Goal: Task Accomplishment & Management: Use online tool/utility

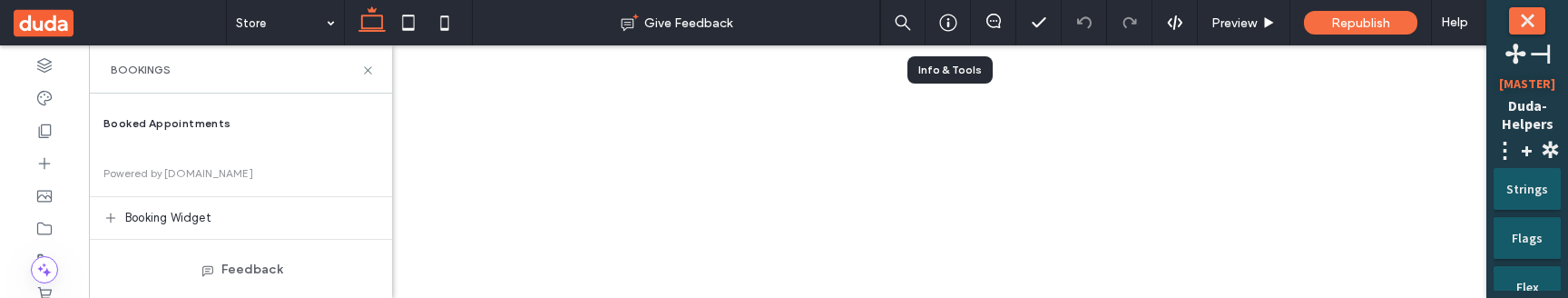
click at [943, 23] on icon at bounding box center [948, 23] width 18 height 18
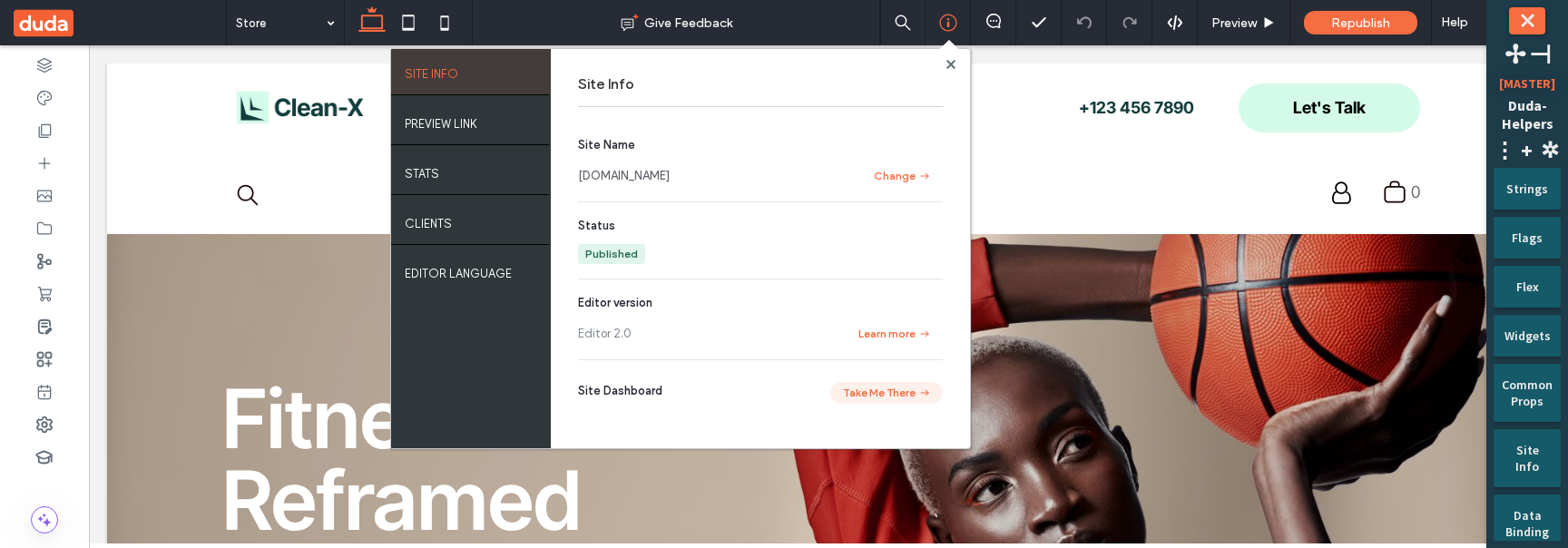
click at [874, 297] on button "Take Me There" at bounding box center [887, 393] width 113 height 22
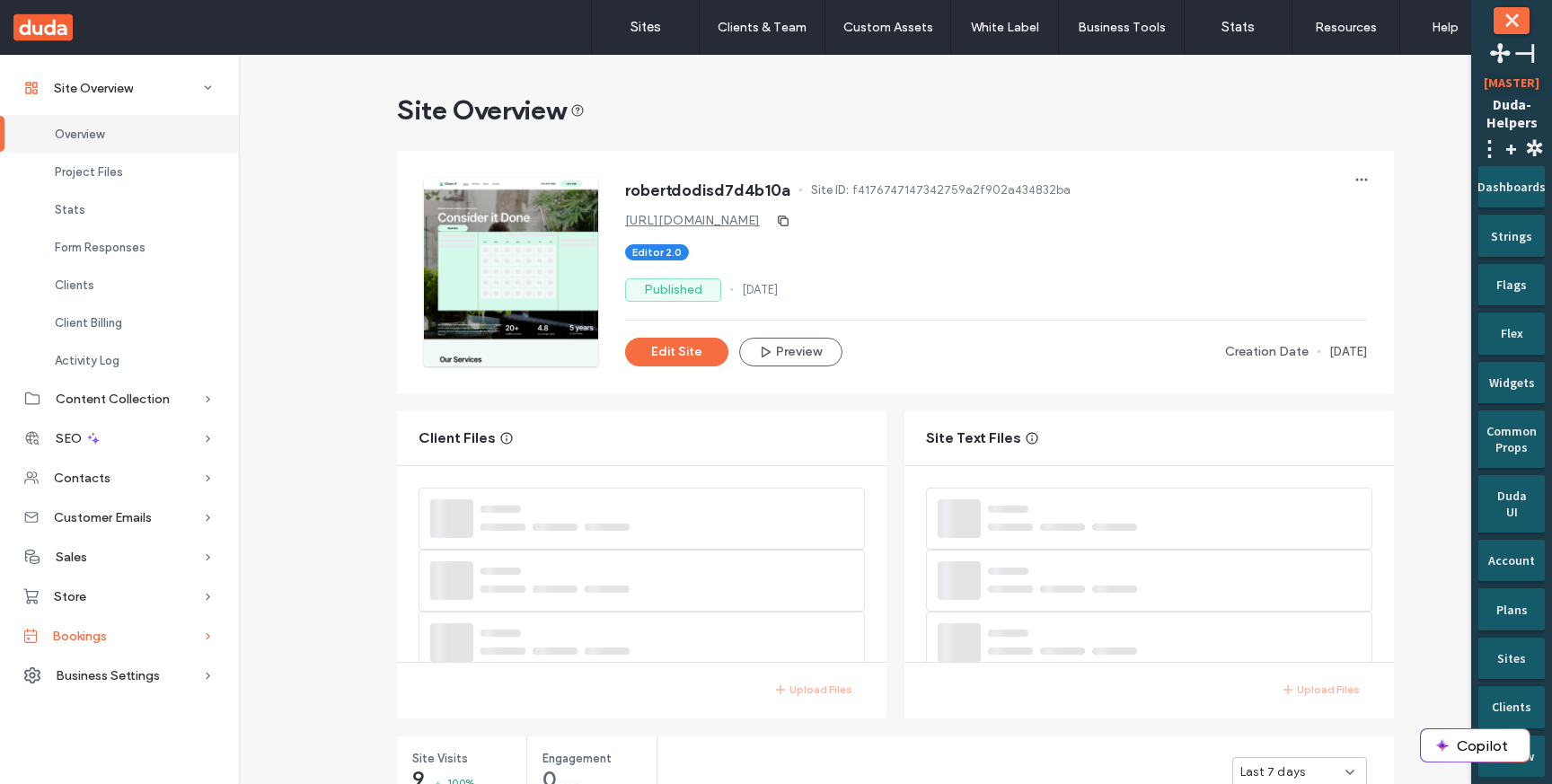
click at [71, 631] on span "Bookings" at bounding box center [79, 636] width 55 height 16
